Goal: Task Accomplishment & Management: Use online tool/utility

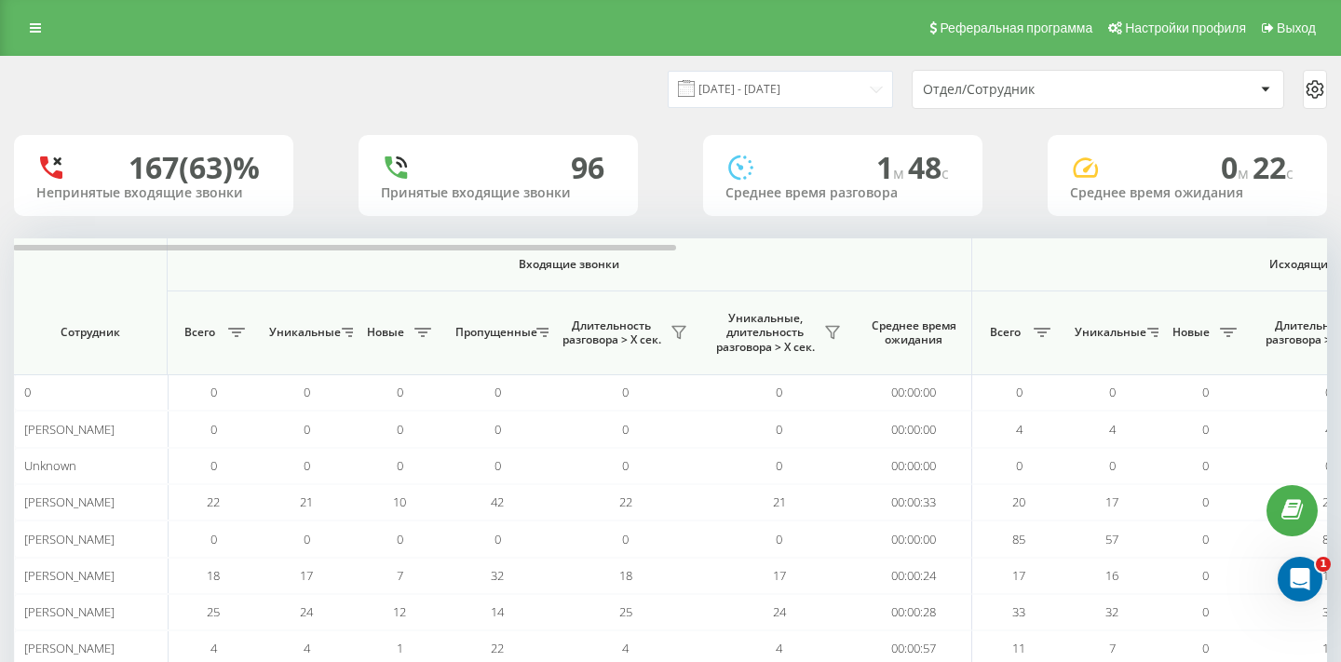
click at [982, 85] on div "Отдел/Сотрудник" at bounding box center [1034, 90] width 223 height 16
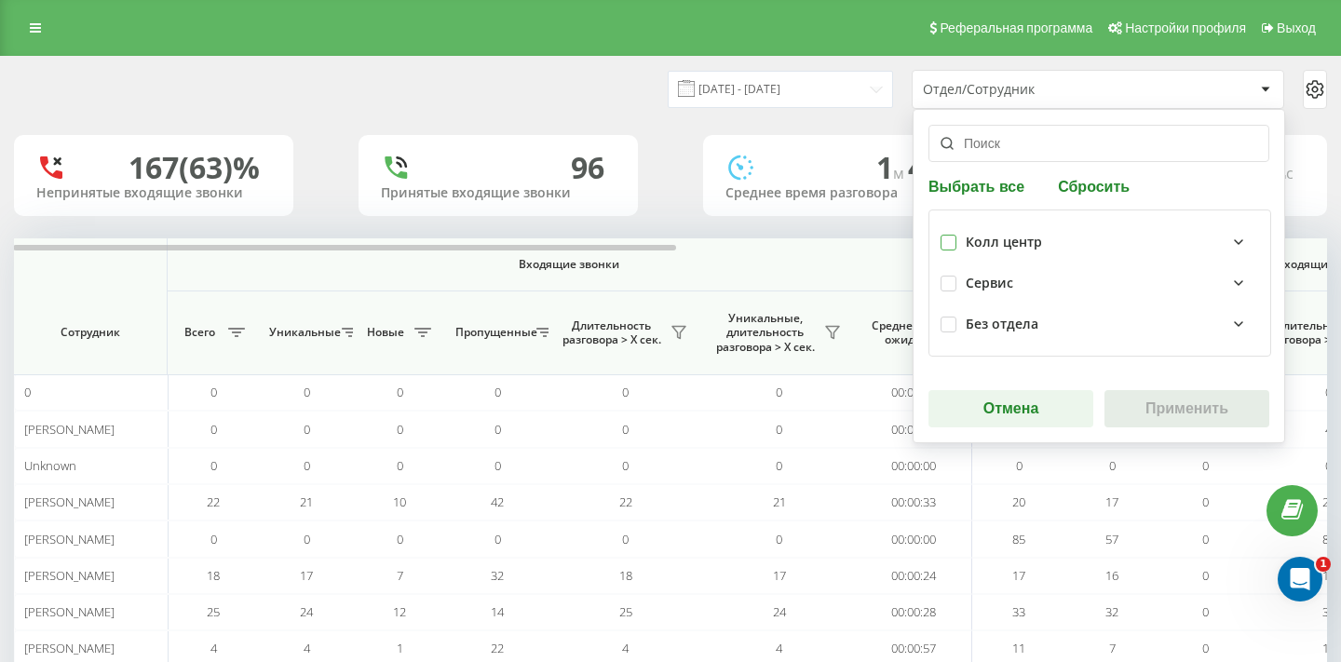
click at [948, 235] on label at bounding box center [949, 235] width 16 height 0
checkbox input "true"
click at [1173, 415] on button "Применить" at bounding box center [1187, 408] width 165 height 37
